Goal: Find specific page/section: Find specific page/section

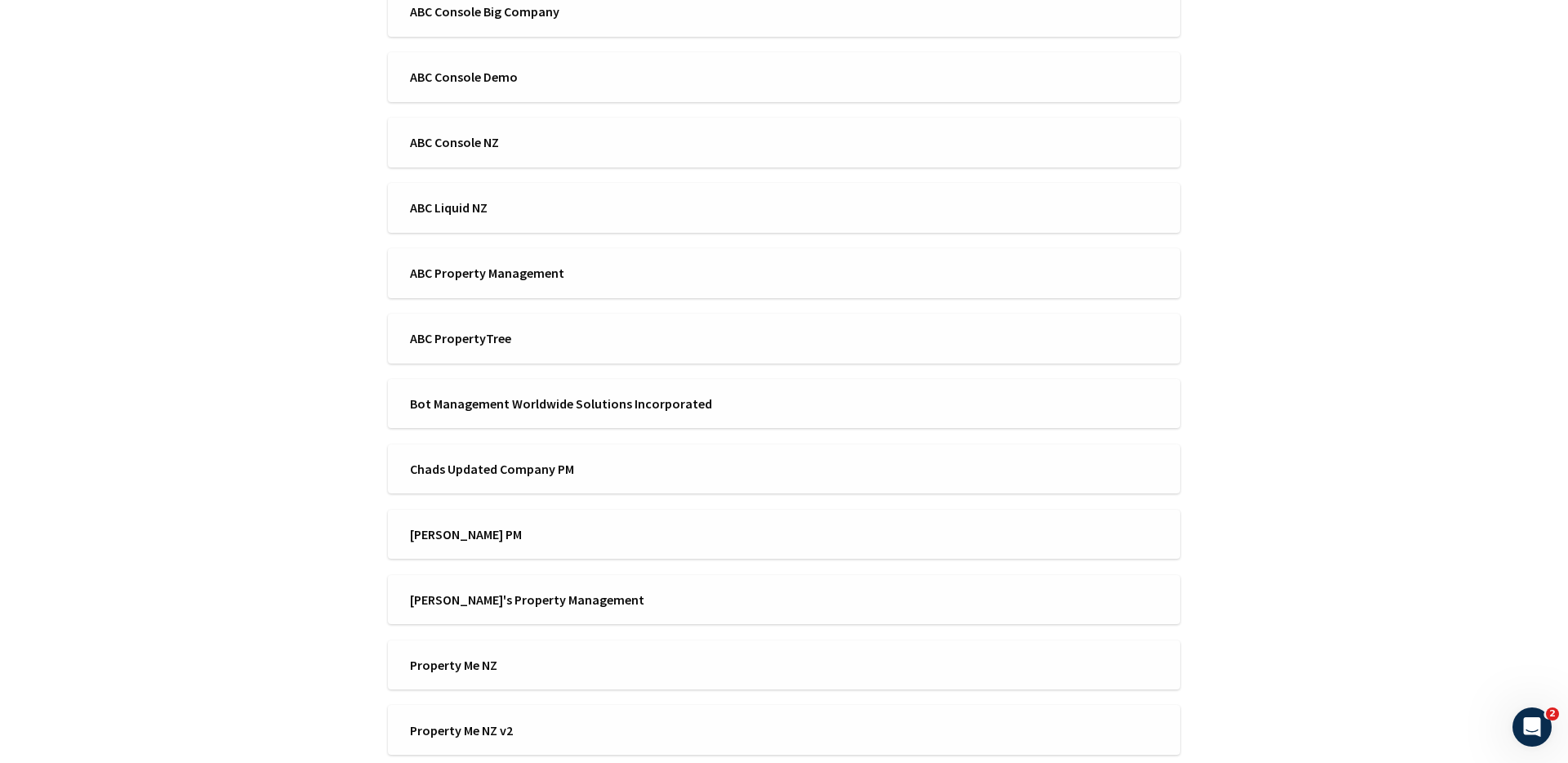
scroll to position [259, 0]
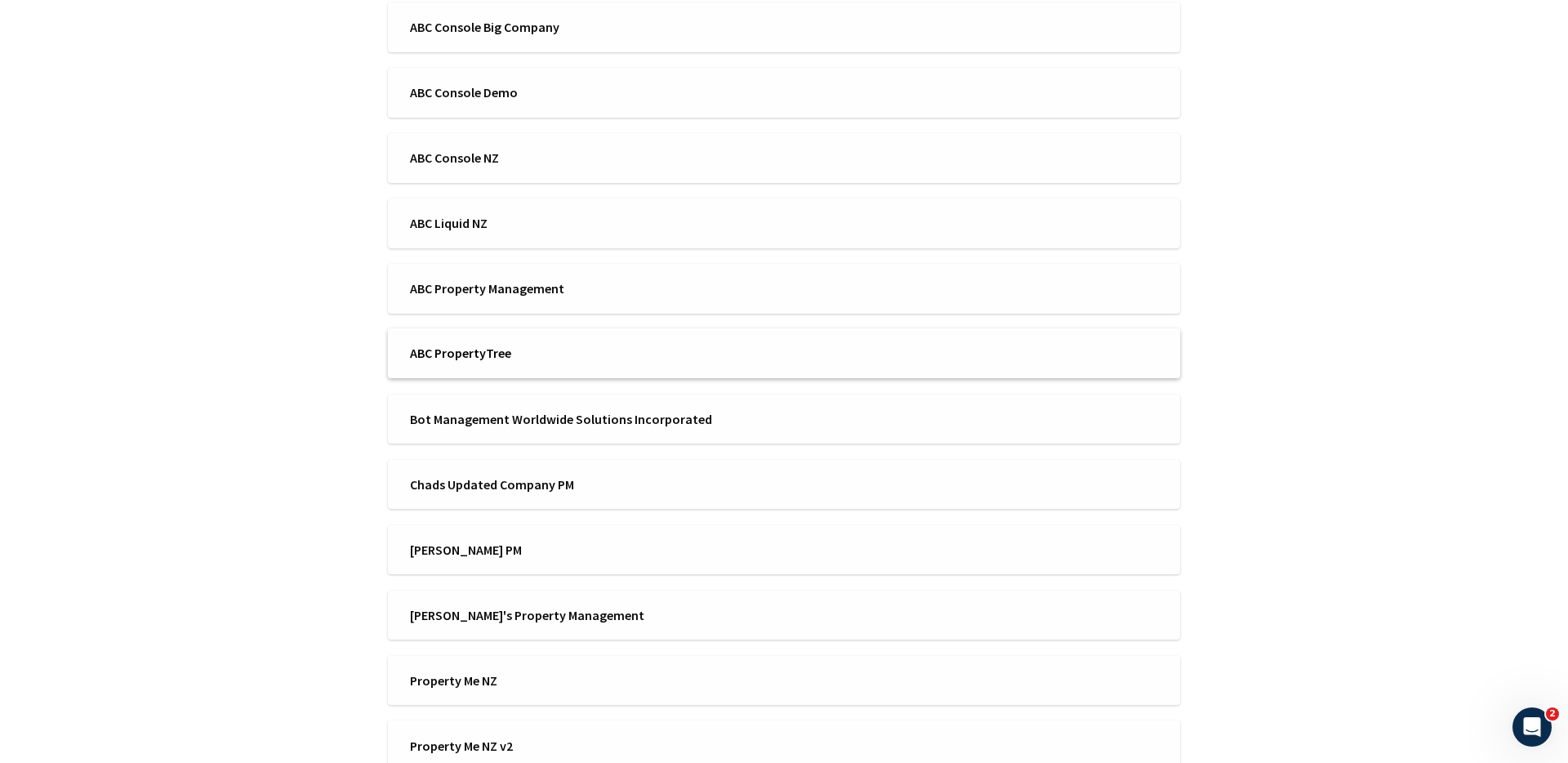
click at [505, 351] on span "ABC PropertyTree" at bounding box center [591, 353] width 363 height 18
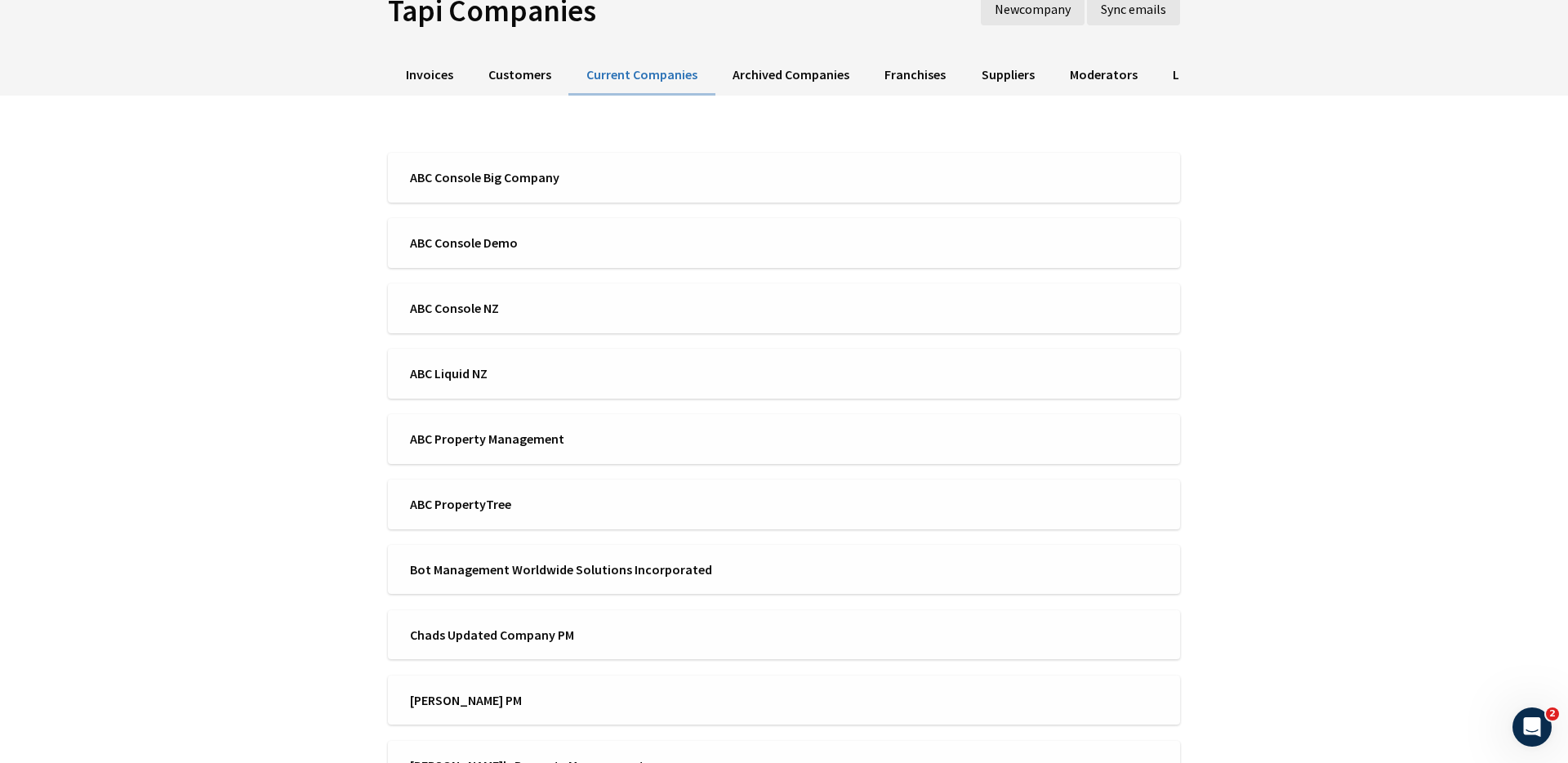
scroll to position [87, 0]
